Goal: Information Seeking & Learning: Learn about a topic

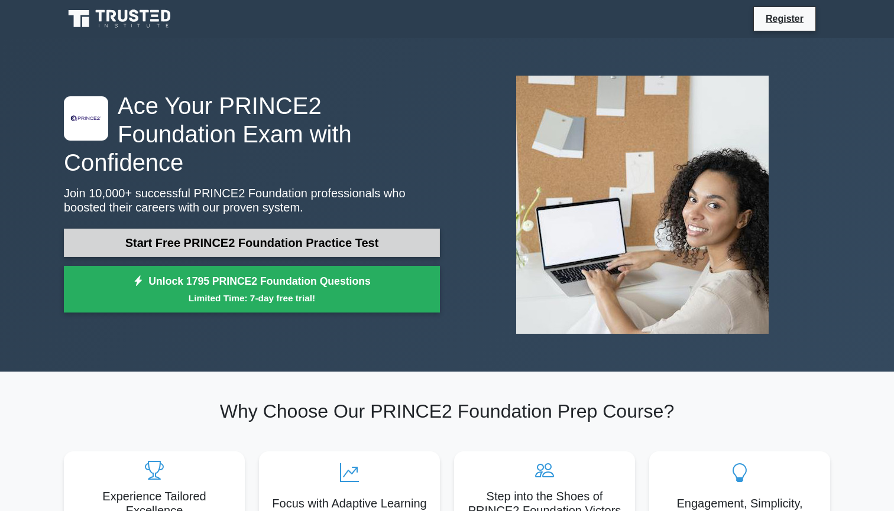
click at [315, 237] on link "Start Free PRINCE2 Foundation Practice Test" at bounding box center [252, 243] width 376 height 28
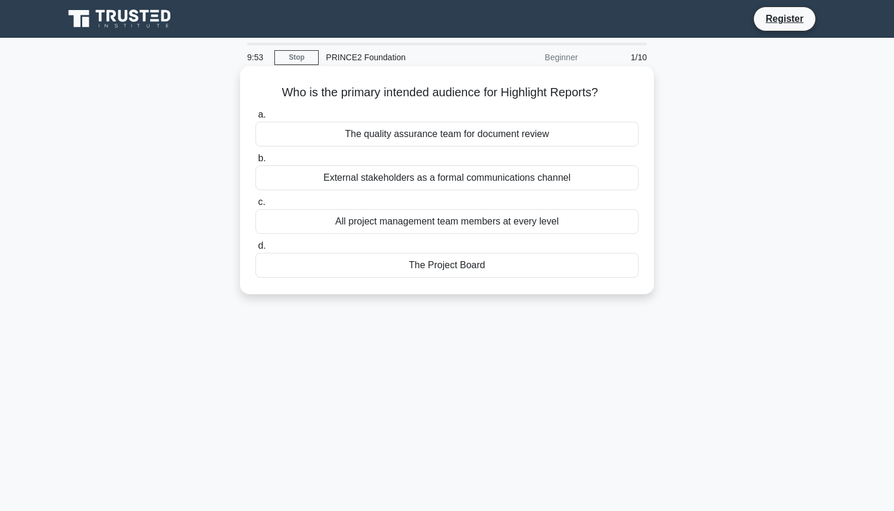
click at [439, 275] on div "The Project Board" at bounding box center [446, 265] width 383 height 25
click at [255, 250] on input "d. The Project Board" at bounding box center [255, 246] width 0 height 8
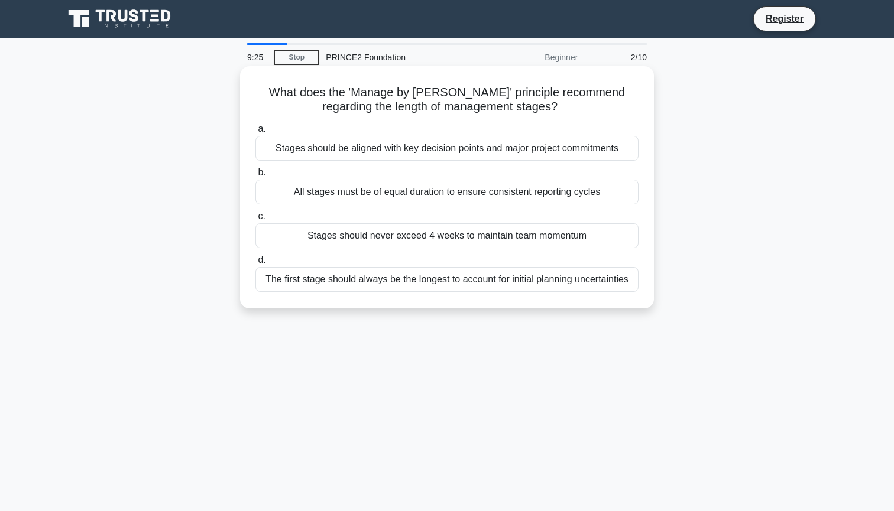
click at [538, 151] on div "Stages should be aligned with key decision points and major project commitments" at bounding box center [446, 148] width 383 height 25
click at [255, 133] on input "a. Stages should be aligned with key decision points and major project commitme…" at bounding box center [255, 129] width 0 height 8
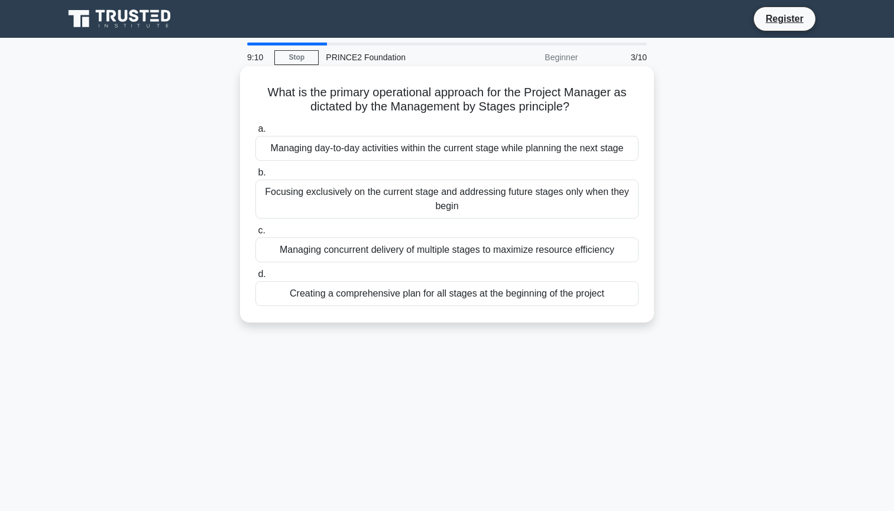
click at [540, 146] on div "Managing day-to-day activities within the current stage while planning the next…" at bounding box center [446, 148] width 383 height 25
click at [255, 133] on input "a. Managing day-to-day activities within the current stage while planning the n…" at bounding box center [255, 129] width 0 height 8
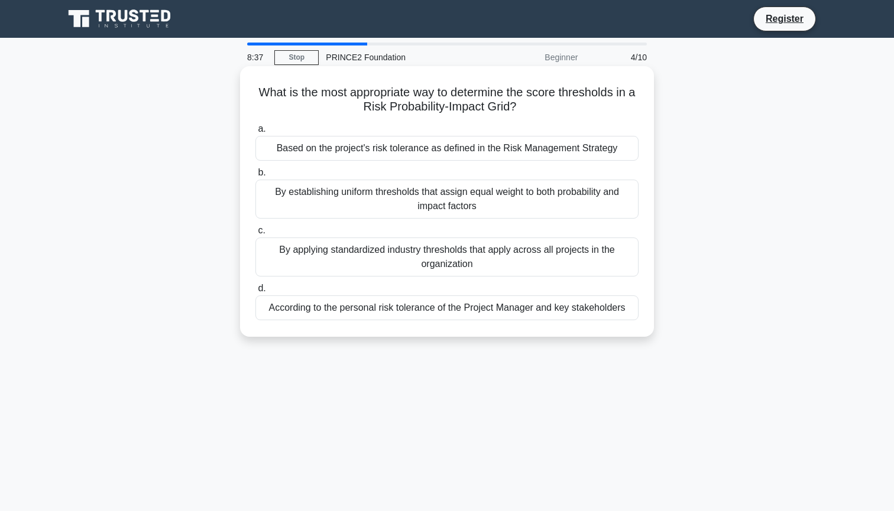
click at [572, 151] on div "Based on the project's risk tolerance as defined in the Risk Management Strategy" at bounding box center [446, 148] width 383 height 25
click at [255, 133] on input "a. Based on the project's risk tolerance as defined in the Risk Management Stra…" at bounding box center [255, 129] width 0 height 8
